Goal: Check status: Check status

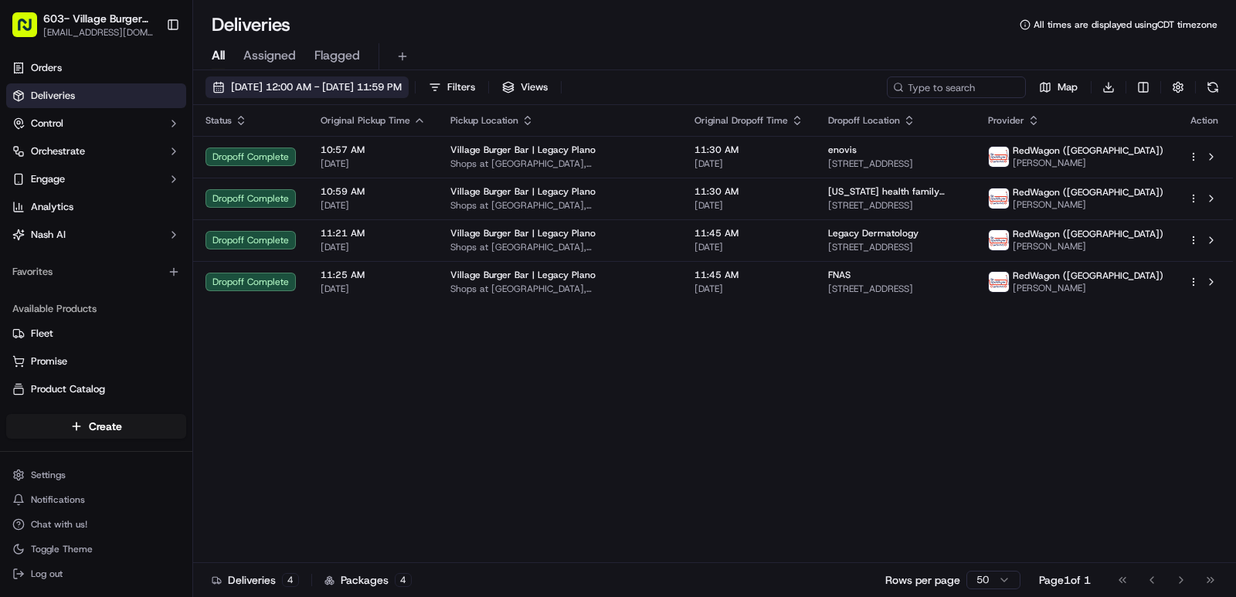
click at [341, 90] on span "[DATE] 12:00 AM - [DATE] 11:59 PM" at bounding box center [316, 87] width 171 height 14
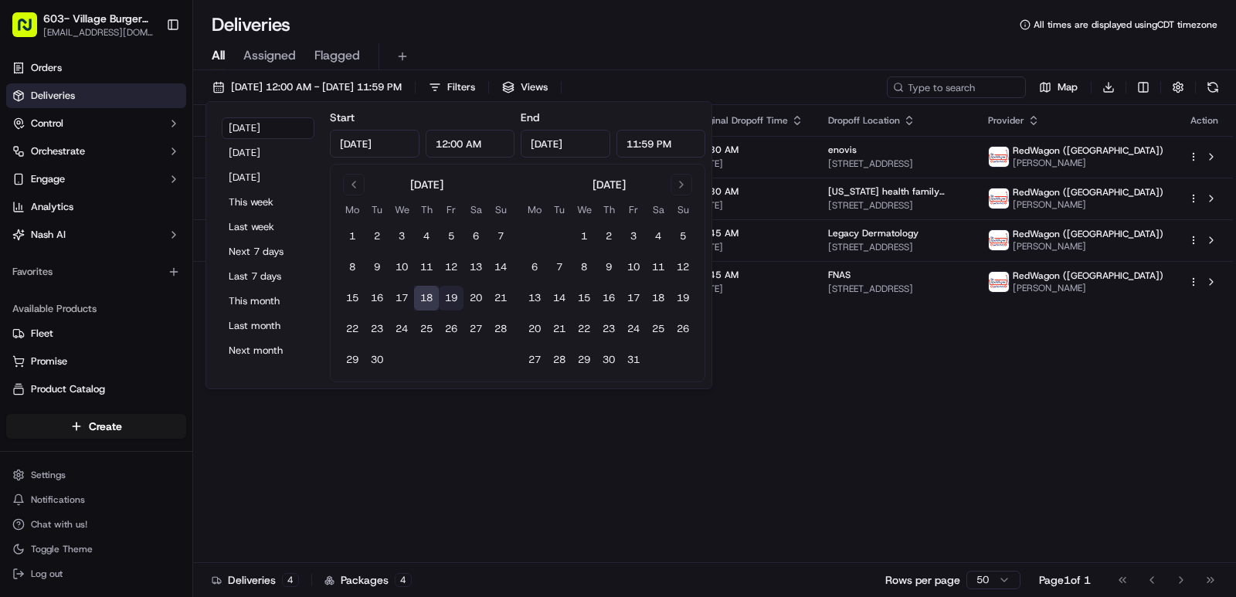
click at [450, 300] on button "19" at bounding box center [451, 298] width 25 height 25
type input "[DATE]"
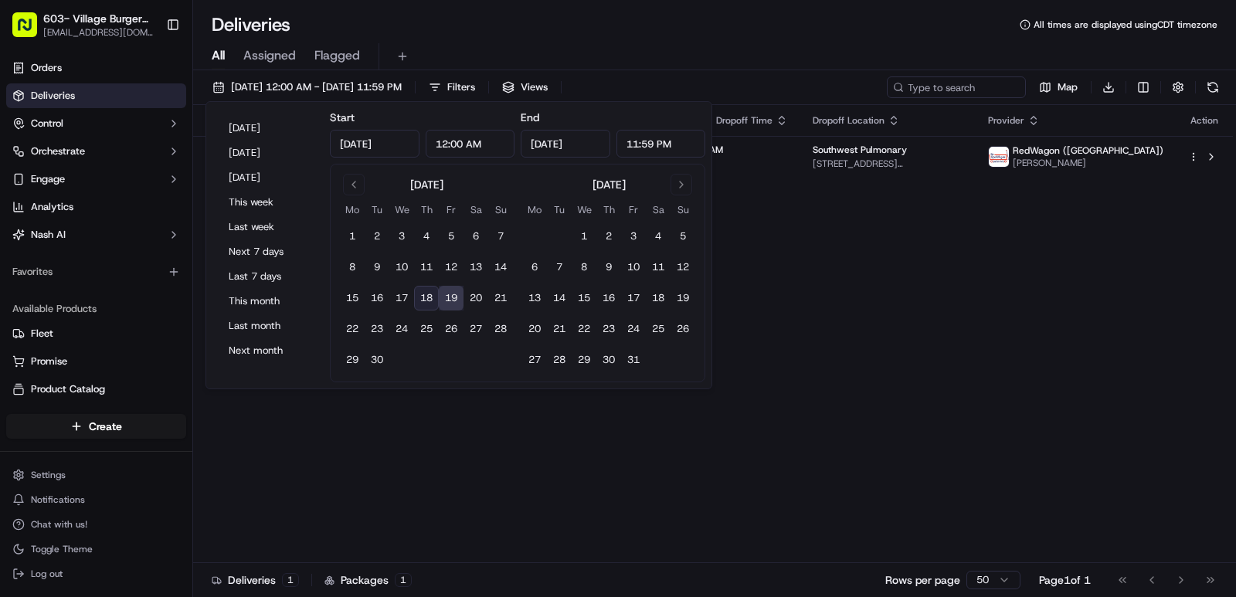
click at [765, 43] on div "All Assigned Flagged" at bounding box center [714, 56] width 1043 height 27
